Goal: Entertainment & Leisure: Consume media (video, audio)

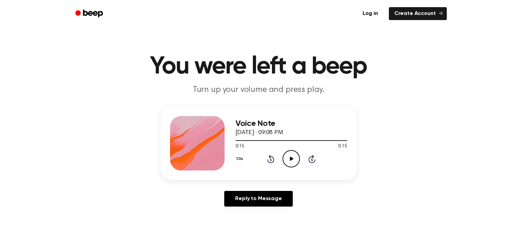
click at [287, 159] on icon "Play Audio" at bounding box center [291, 158] width 17 height 17
click at [295, 160] on icon "Play Audio" at bounding box center [291, 158] width 17 height 17
click at [289, 160] on icon "Play Audio" at bounding box center [291, 158] width 17 height 17
click at [294, 157] on icon "Play Audio" at bounding box center [291, 158] width 17 height 17
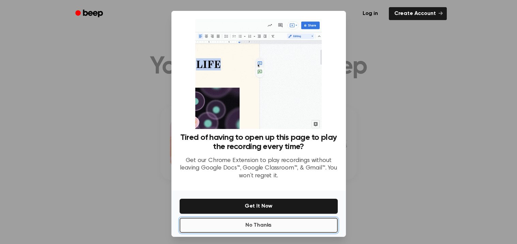
click at [262, 225] on button "No Thanks" at bounding box center [259, 225] width 158 height 15
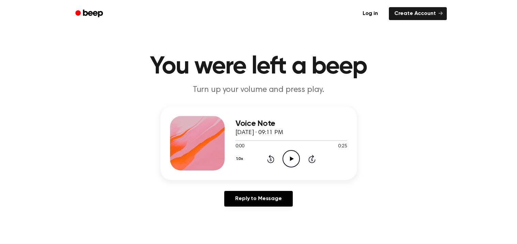
click at [290, 160] on icon at bounding box center [292, 159] width 4 height 4
click at [285, 157] on icon "Play Audio" at bounding box center [291, 158] width 17 height 17
click at [285, 152] on icon "Play Audio" at bounding box center [291, 158] width 17 height 17
click at [296, 162] on icon "Play Audio" at bounding box center [291, 158] width 17 height 17
click at [283, 165] on icon "Play Audio" at bounding box center [291, 158] width 17 height 17
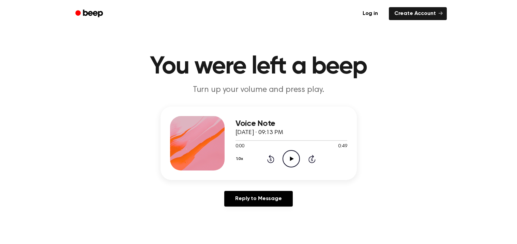
click at [291, 165] on icon "Play Audio" at bounding box center [291, 158] width 17 height 17
click at [287, 166] on circle at bounding box center [291, 159] width 17 height 17
click at [287, 156] on icon "Play Audio" at bounding box center [291, 158] width 17 height 17
click at [291, 156] on icon "Play Audio" at bounding box center [291, 158] width 17 height 17
click at [284, 158] on icon "Play Audio" at bounding box center [291, 158] width 17 height 17
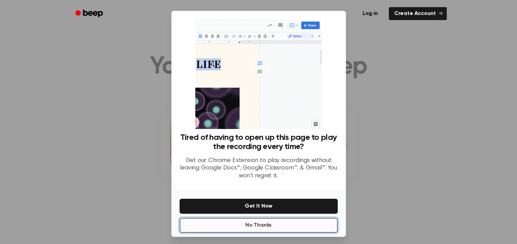
click at [288, 218] on button "No Thanks" at bounding box center [259, 225] width 158 height 15
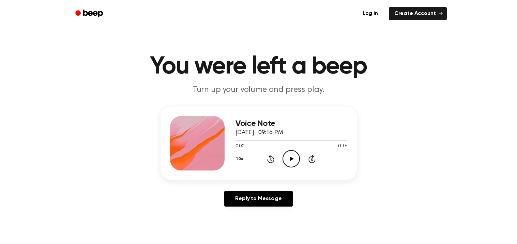
click at [281, 158] on div "1.0x Rewind 5 seconds Play Audio Skip 5 seconds" at bounding box center [291, 158] width 112 height 17
click at [284, 158] on icon "Play Audio" at bounding box center [291, 158] width 17 height 17
click at [281, 158] on div "1.0x Rewind 5 seconds Play Audio Skip 5 seconds" at bounding box center [291, 158] width 112 height 17
click at [285, 157] on icon "Play Audio" at bounding box center [291, 158] width 17 height 17
click at [285, 163] on icon "Play Audio" at bounding box center [291, 158] width 17 height 17
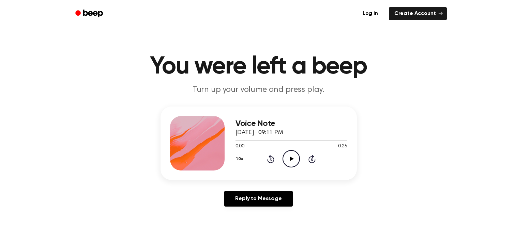
click at [289, 160] on icon "Play Audio" at bounding box center [291, 158] width 17 height 17
